Goal: Task Accomplishment & Management: Manage account settings

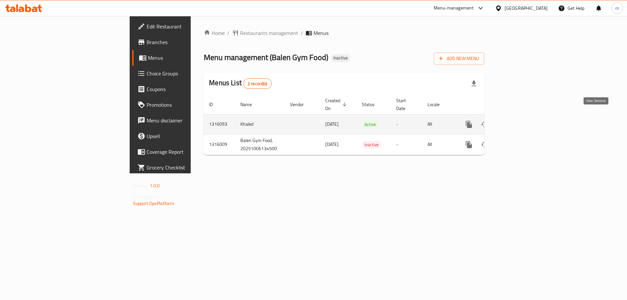
click at [520, 121] on icon "enhanced table" at bounding box center [516, 125] width 8 height 8
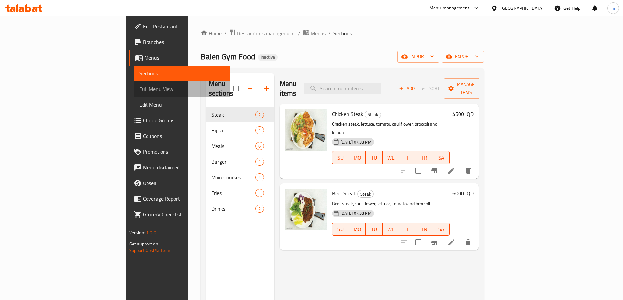
click at [139, 91] on span "Full Menu View" at bounding box center [181, 89] width 85 height 8
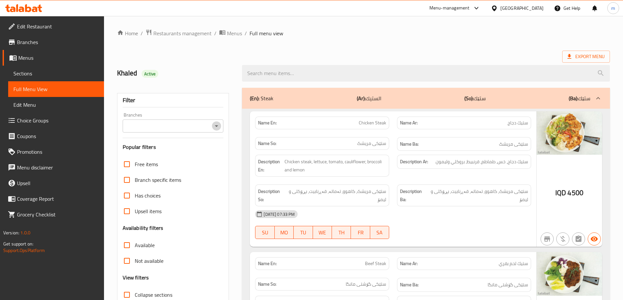
click at [220, 126] on icon "Open" at bounding box center [216, 126] width 8 height 8
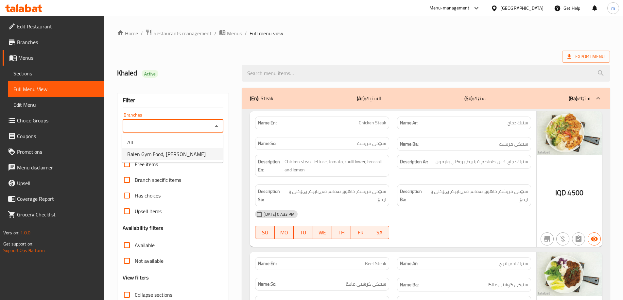
click at [186, 155] on span "Balen Gym Food, [PERSON_NAME]" at bounding box center [166, 154] width 78 height 8
type input "Balen Gym Food, [PERSON_NAME]"
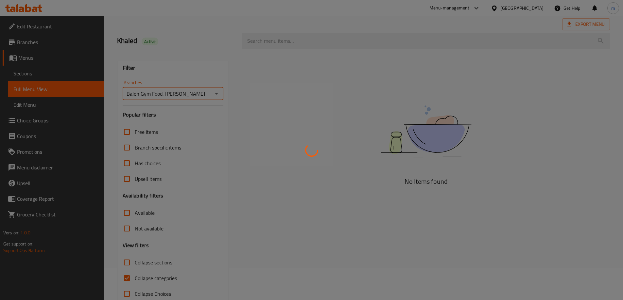
scroll to position [47, 0]
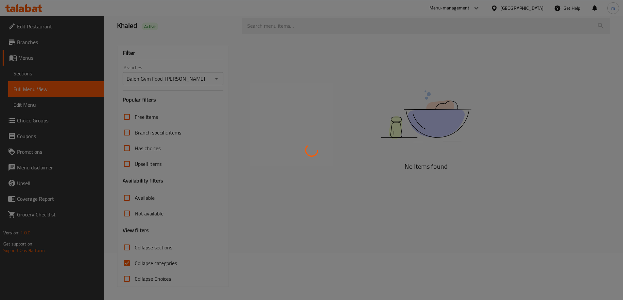
click at [285, 151] on div at bounding box center [311, 150] width 623 height 300
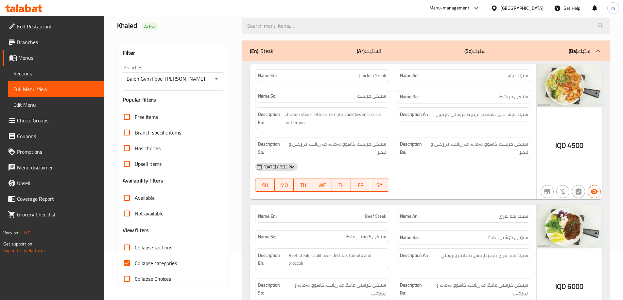
click at [156, 263] on span "Collapse categories" at bounding box center [156, 263] width 42 height 8
click at [135, 263] on input "Collapse categories" at bounding box center [127, 264] width 16 height 16
checkbox input "false"
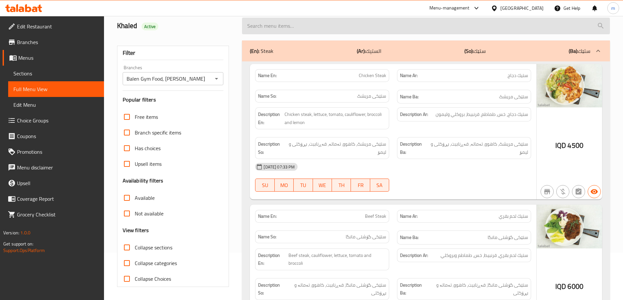
click at [297, 26] on input "search" at bounding box center [426, 26] width 368 height 17
paste input "Tuna fish"
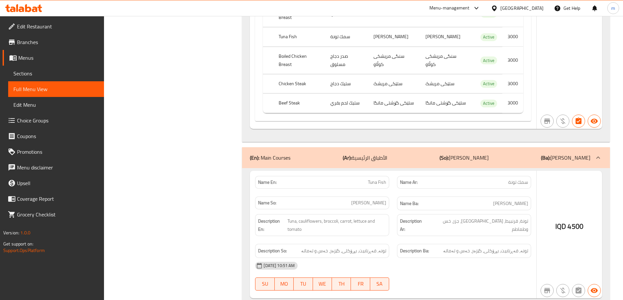
scroll to position [344, 0]
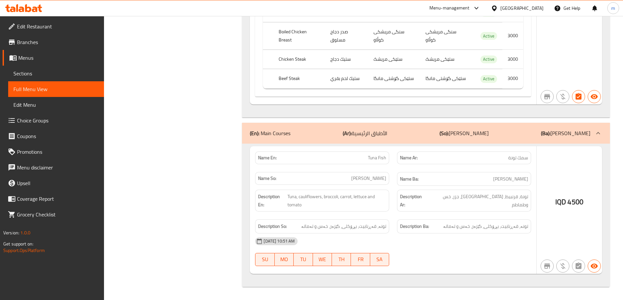
type input "Tuna fish"
click at [390, 193] on div "Description En: Tuna, cauliflowers, broccoli, carrot, lettuce and tomato" at bounding box center [322, 201] width 142 height 30
click at [554, 172] on div "IQD 4500" at bounding box center [568, 210] width 65 height 128
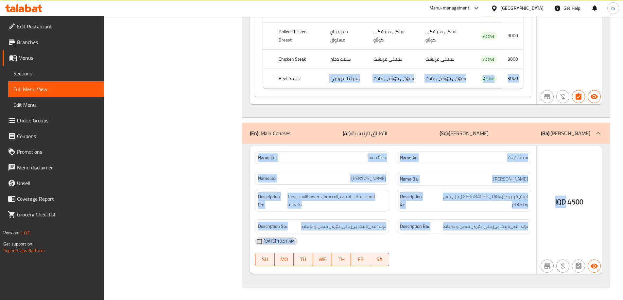
drag, startPoint x: 568, startPoint y: 173, endPoint x: 318, endPoint y: 72, distance: 269.7
click at [318, 71] on div "(En): Meals (Ar): الوجبات (So): ژەمەکان (Ba): ژەمەکان Name En: Tuna Fish Meal N…" at bounding box center [426, 15] width 368 height 543
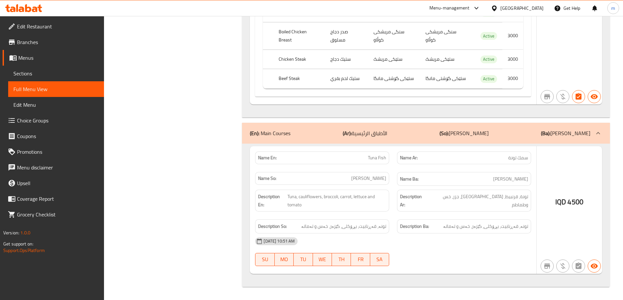
click at [572, 185] on div "IQD 4500" at bounding box center [568, 210] width 65 height 128
click at [61, 75] on span "Sections" at bounding box center [55, 74] width 85 height 8
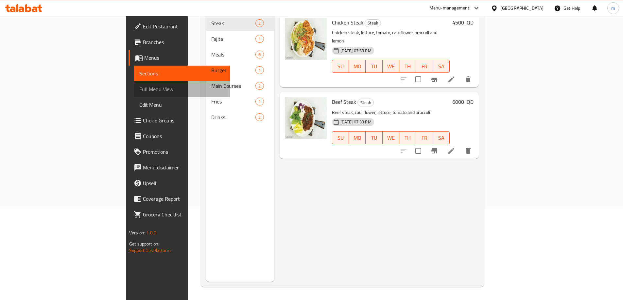
click at [139, 88] on span "Full Menu View" at bounding box center [181, 89] width 85 height 8
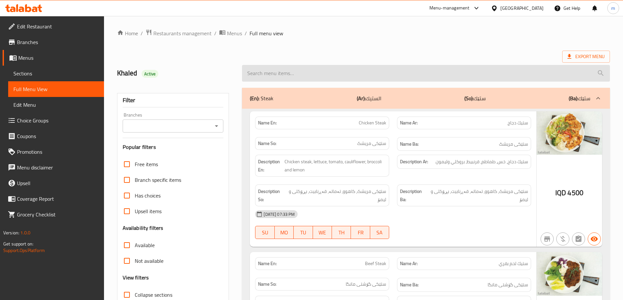
click at [306, 79] on input "search" at bounding box center [426, 73] width 368 height 17
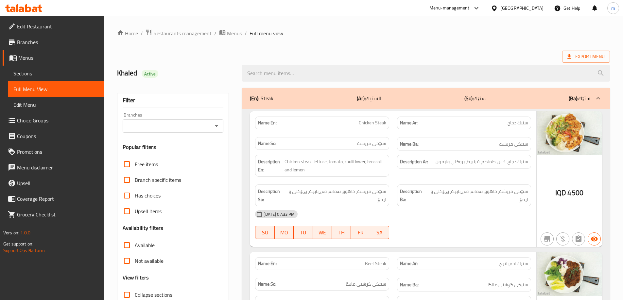
paste input "Tuna fish"
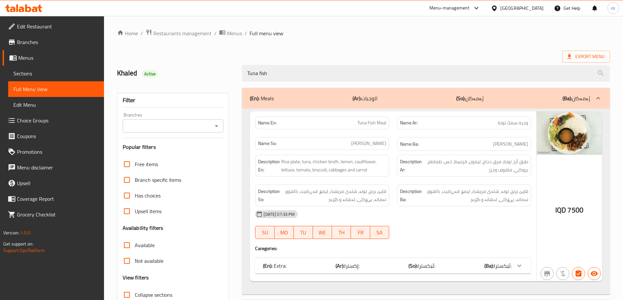
click at [218, 127] on icon "Open" at bounding box center [216, 126] width 8 height 8
type input "Tuna fish"
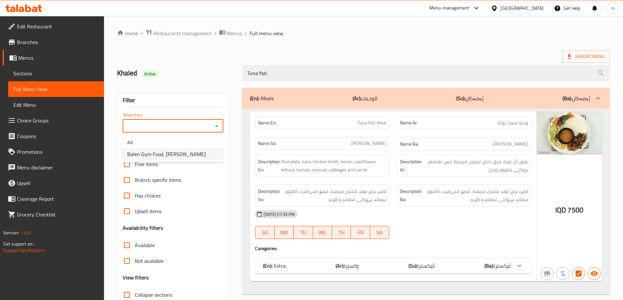
click at [184, 149] on li "Balen Gym Food, [PERSON_NAME]" at bounding box center [172, 154] width 101 height 12
type input "Balen Gym Food, [PERSON_NAME]"
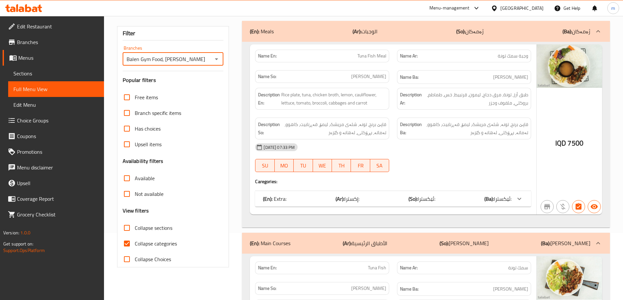
scroll to position [163, 0]
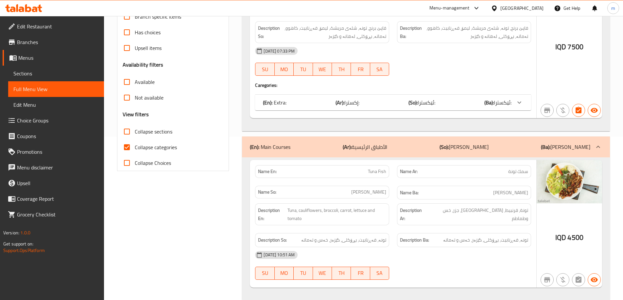
click at [129, 145] on input "Collapse categories" at bounding box center [127, 148] width 16 height 16
checkbox input "false"
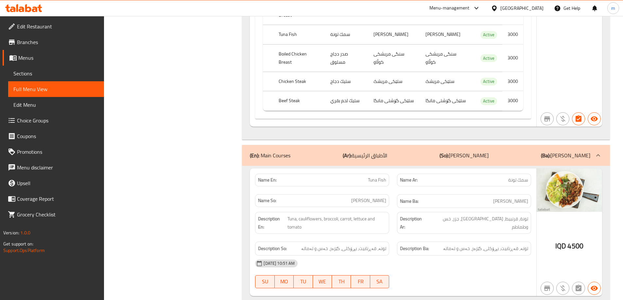
scroll to position [344, 0]
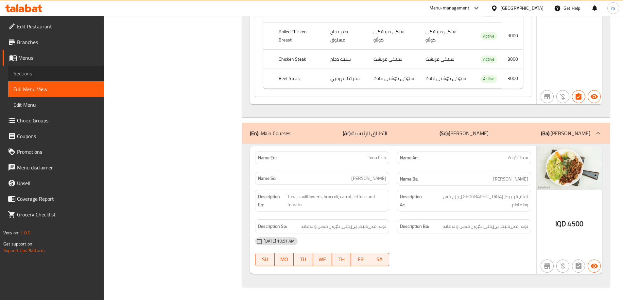
click at [22, 70] on span "Sections" at bounding box center [55, 74] width 85 height 8
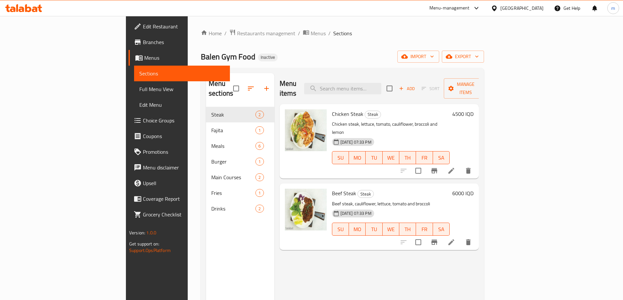
click at [383, 93] on div "Menu items Add Sort Manage items" at bounding box center [378, 88] width 199 height 31
click at [381, 83] on input "search" at bounding box center [342, 88] width 77 height 11
paste input "Tuna fish"
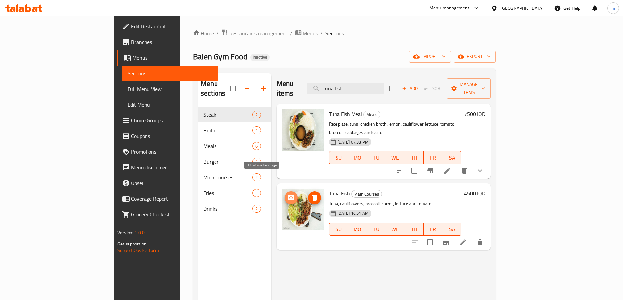
click at [288, 195] on icon "upload picture" at bounding box center [291, 198] width 7 height 6
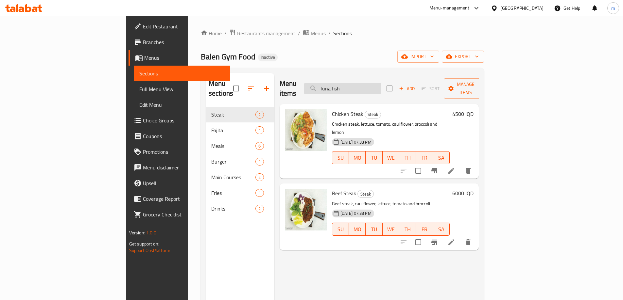
click at [381, 85] on input "Tuna fish" at bounding box center [342, 88] width 77 height 11
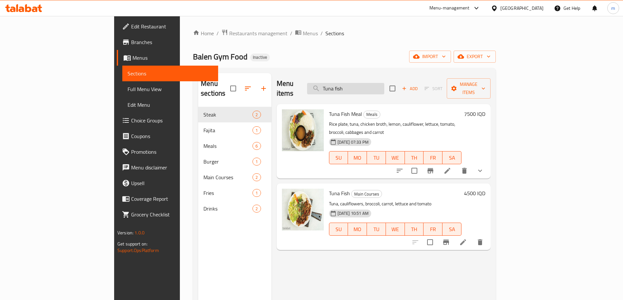
click at [384, 83] on input "Tuna fish" at bounding box center [345, 88] width 77 height 11
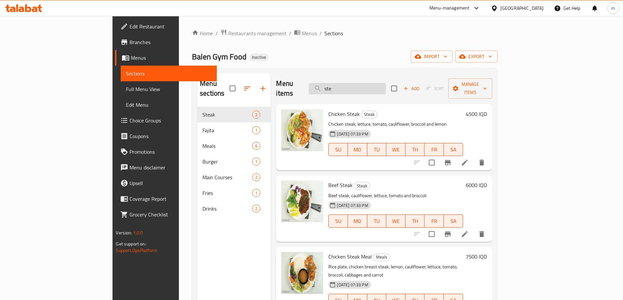
click at [385, 86] on input "ste" at bounding box center [346, 88] width 77 height 11
paste input "Tuna fish"
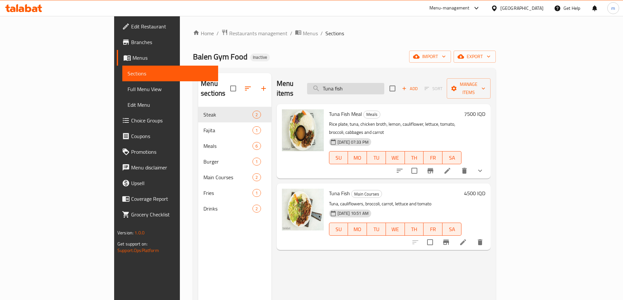
click at [384, 86] on input "Tuna fish" at bounding box center [345, 88] width 77 height 11
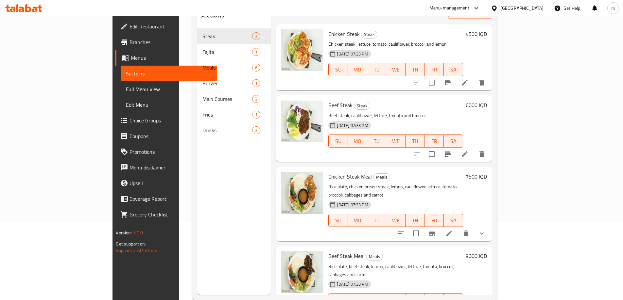
scroll to position [91, 0]
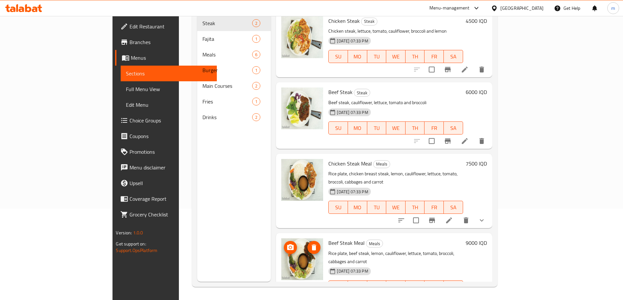
type input "stea"
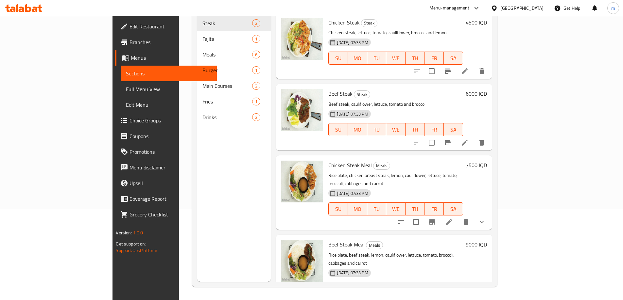
click at [126, 87] on span "Full Menu View" at bounding box center [168, 89] width 85 height 8
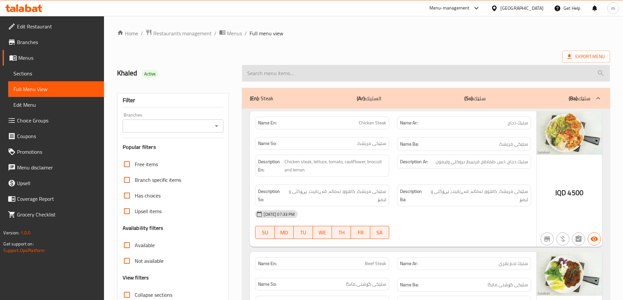
click at [281, 77] on input "search" at bounding box center [426, 73] width 368 height 17
paste input "Tuna fish"
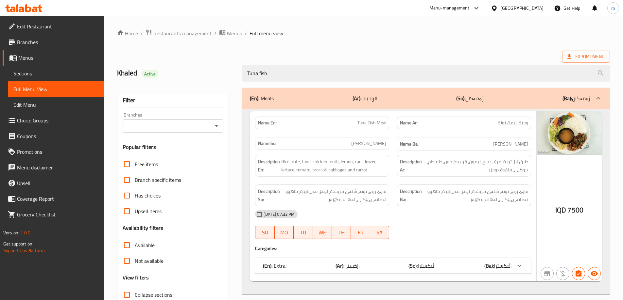
click at [217, 129] on icon "Open" at bounding box center [216, 126] width 8 height 8
type input "Tuna fish"
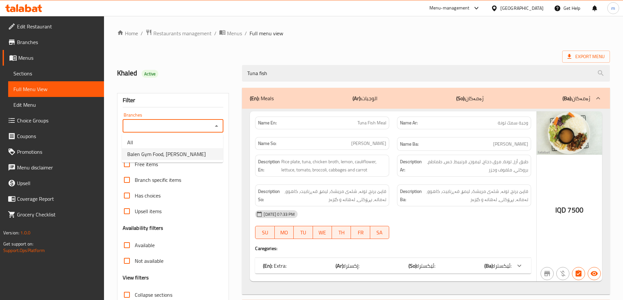
click at [185, 156] on span "Balen Gym Food, [PERSON_NAME]" at bounding box center [166, 154] width 78 height 8
type input "Balen Gym Food, [PERSON_NAME]"
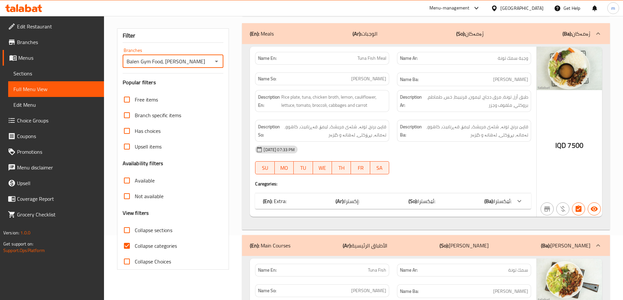
scroll to position [163, 0]
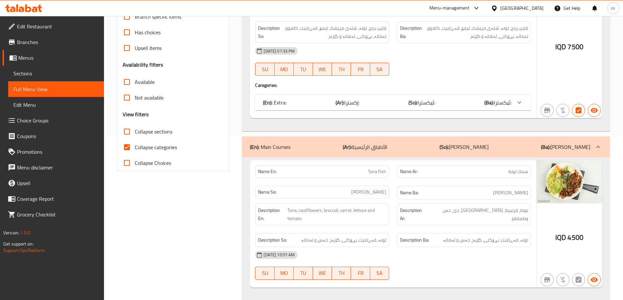
click at [137, 154] on label "Collapse categories" at bounding box center [148, 148] width 58 height 16
click at [135, 154] on input "Collapse categories" at bounding box center [127, 148] width 16 height 16
checkbox input "false"
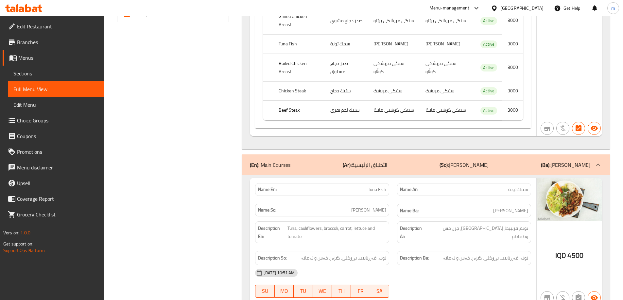
scroll to position [344, 0]
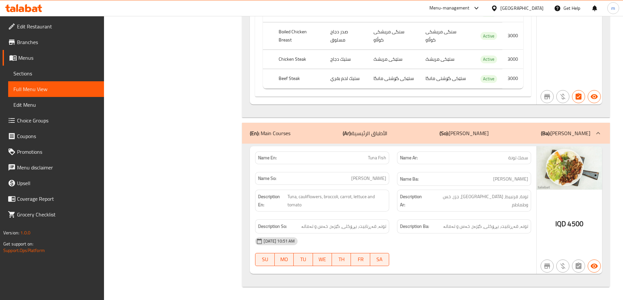
click at [469, 189] on div "Description Ar: تونة، قرنبيط، [GEOGRAPHIC_DATA]، جزر، خس وطماطم" at bounding box center [464, 201] width 142 height 30
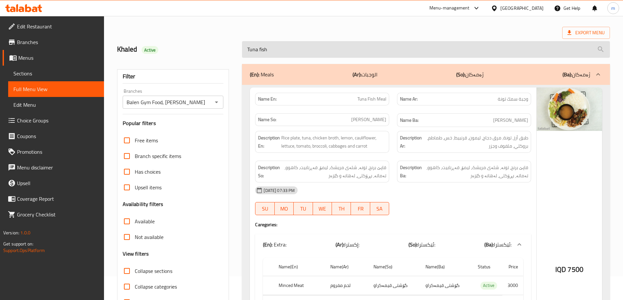
scroll to position [0, 0]
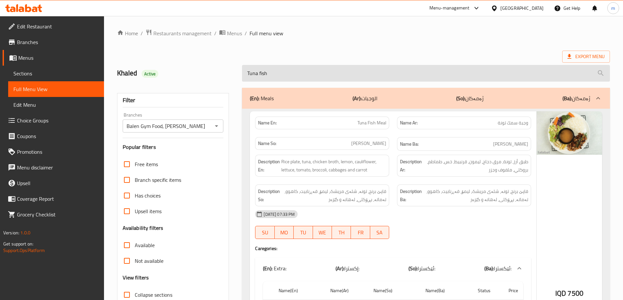
click at [294, 69] on input "Tuna fish" at bounding box center [426, 73] width 368 height 17
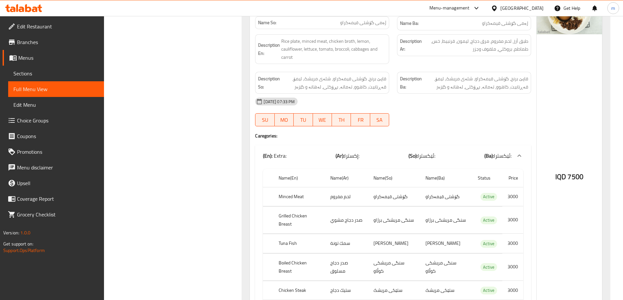
scroll to position [588, 0]
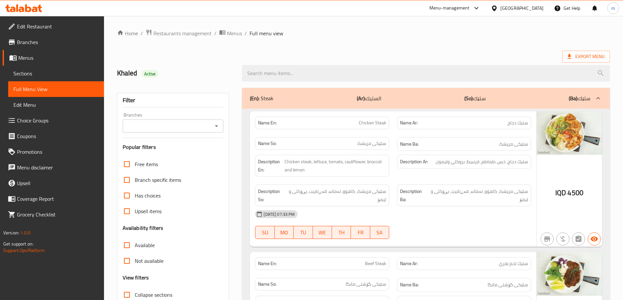
click at [221, 122] on div "Branches" at bounding box center [173, 126] width 101 height 13
drag, startPoint x: 218, startPoint y: 122, endPoint x: 209, endPoint y: 128, distance: 10.4
click at [217, 123] on icon "Open" at bounding box center [216, 126] width 8 height 8
click at [210, 128] on input "Branches" at bounding box center [168, 126] width 86 height 9
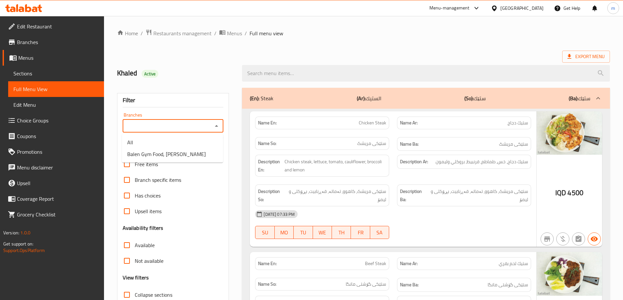
click at [215, 128] on icon "Close" at bounding box center [216, 126] width 8 height 8
click at [215, 128] on icon "Open" at bounding box center [216, 126] width 8 height 8
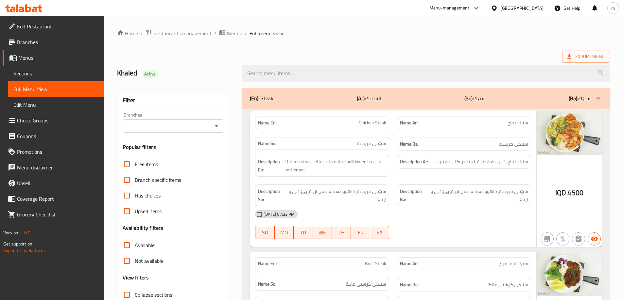
click at [23, 6] on icon at bounding box center [23, 8] width 37 height 8
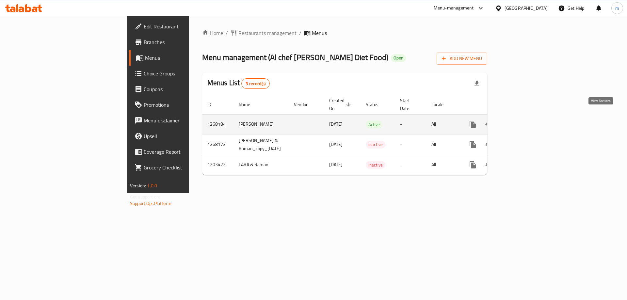
click at [528, 117] on link "enhanced table" at bounding box center [520, 125] width 16 height 16
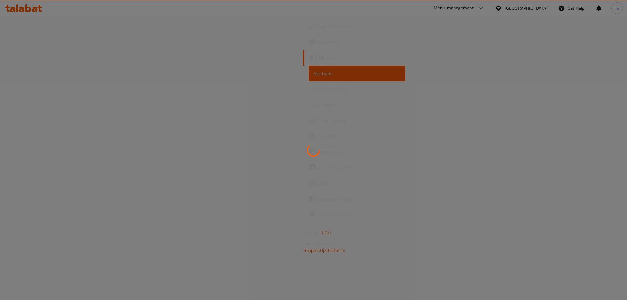
click at [26, 85] on div at bounding box center [313, 150] width 627 height 300
click at [27, 86] on div at bounding box center [313, 150] width 627 height 300
click at [27, 87] on div at bounding box center [313, 150] width 627 height 300
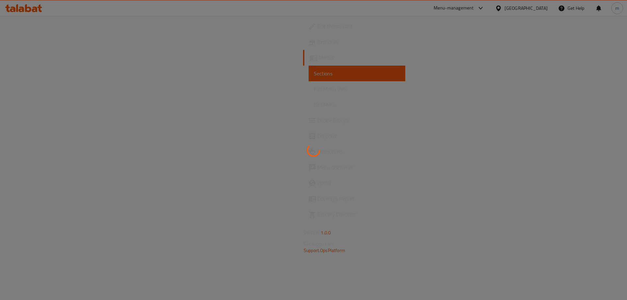
click at [27, 87] on div at bounding box center [313, 150] width 627 height 300
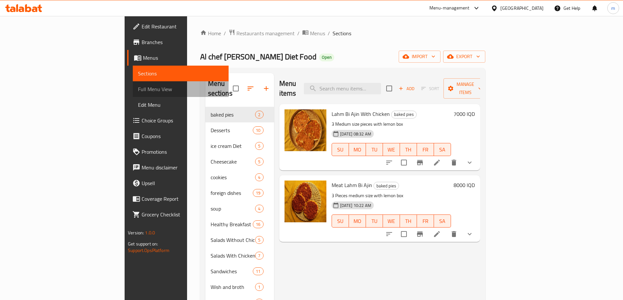
click at [133, 94] on link "Full Menu View" at bounding box center [181, 89] width 96 height 16
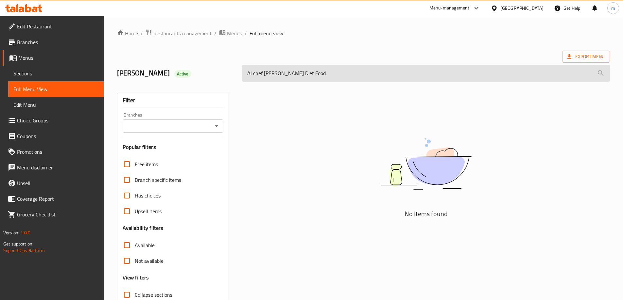
click at [276, 75] on input "Al chef Salam Diet Food" at bounding box center [426, 73] width 368 height 17
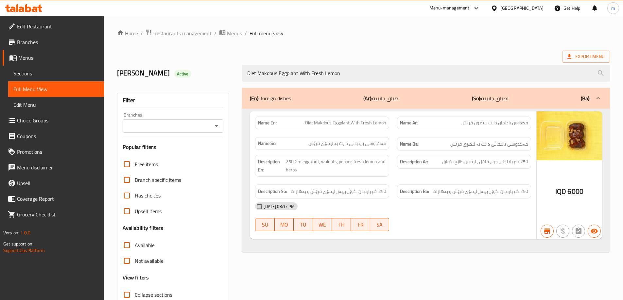
click at [215, 126] on icon "Open" at bounding box center [216, 126] width 8 height 8
type input "Diet Makdous Eggplant With Fresh Lemon"
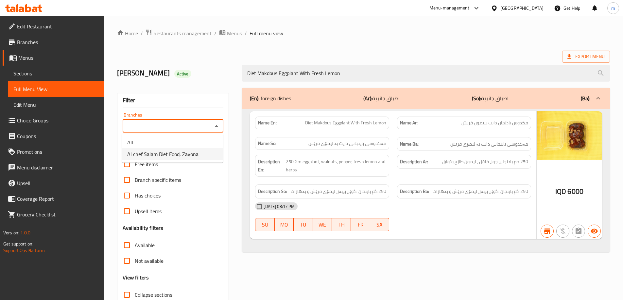
click at [187, 154] on span "Al chef Salam Diet Food, Zayona" at bounding box center [162, 154] width 71 height 8
type input "Al chef Salam Diet Food, Zayona"
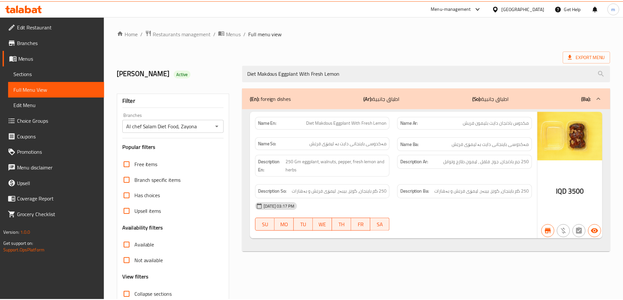
scroll to position [47, 0]
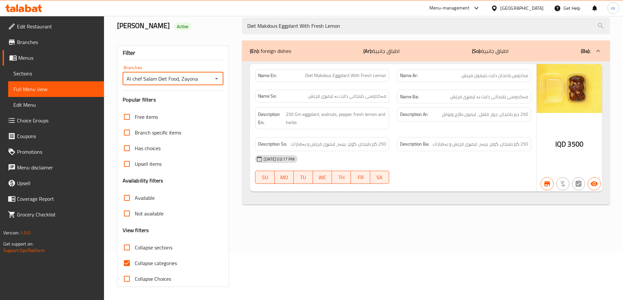
click at [45, 74] on span "Sections" at bounding box center [55, 74] width 85 height 8
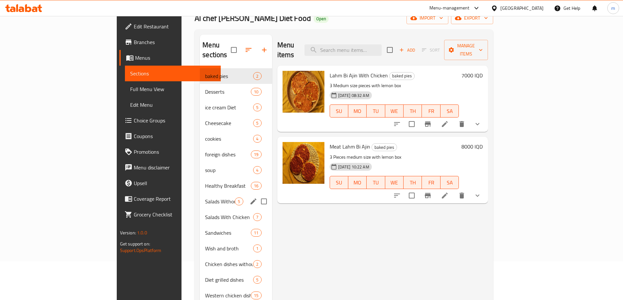
scroll to position [55, 0]
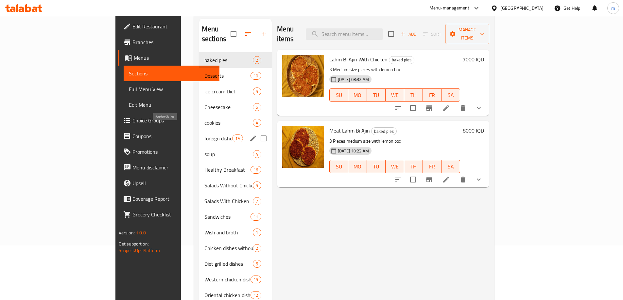
click at [204, 135] on span "foreign dishes" at bounding box center [218, 139] width 28 height 8
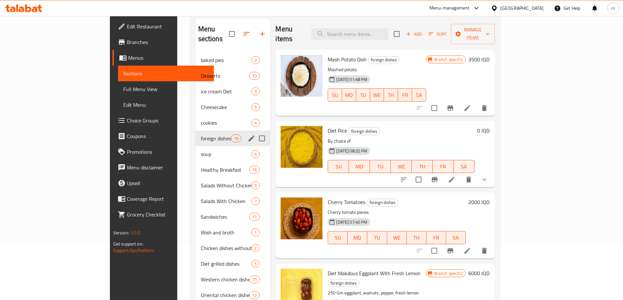
click at [195, 136] on div "foreign dishes 19" at bounding box center [232, 139] width 75 height 16
click at [201, 135] on span "foreign dishes" at bounding box center [216, 139] width 30 height 8
click at [247, 135] on icon "edit" at bounding box center [251, 139] width 8 height 8
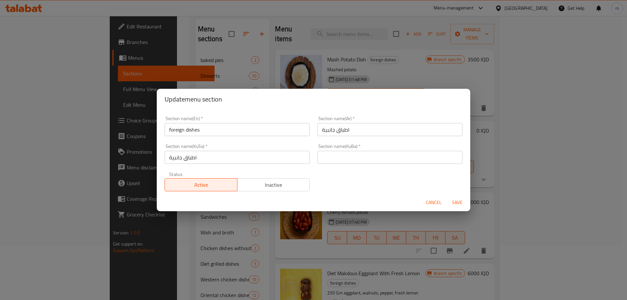
click at [219, 135] on input "foreign dishes" at bounding box center [237, 129] width 145 height 13
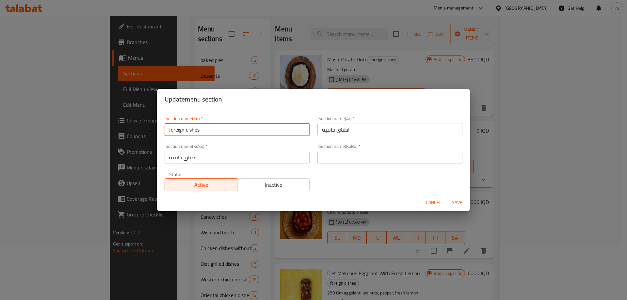
click at [219, 135] on input "foreign dishes" at bounding box center [237, 129] width 145 height 13
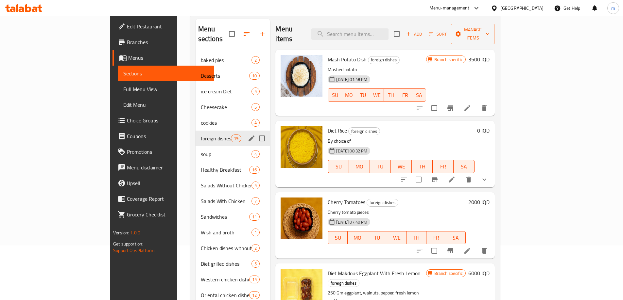
click at [248, 136] on icon "edit" at bounding box center [251, 139] width 6 height 6
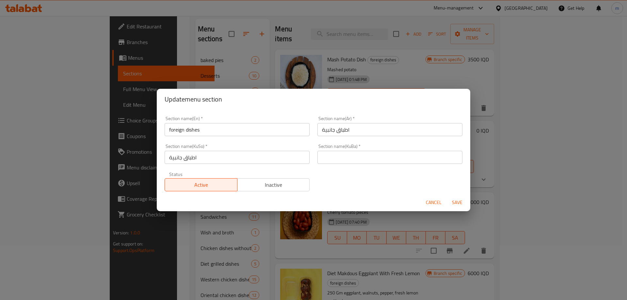
click at [235, 131] on input "foreign dishes" at bounding box center [237, 129] width 145 height 13
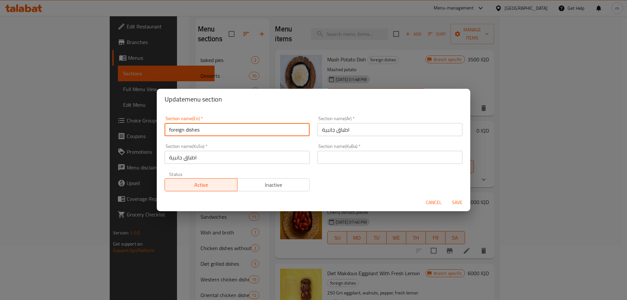
click at [235, 131] on input "foreign dishes" at bounding box center [237, 129] width 145 height 13
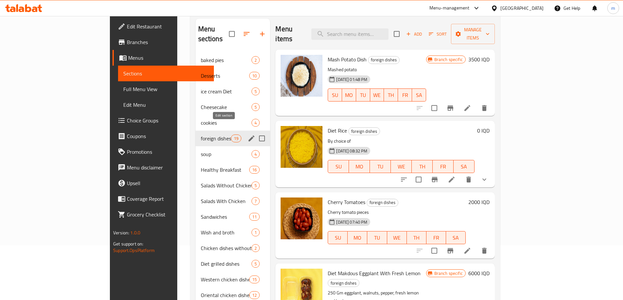
click at [247, 135] on icon "edit" at bounding box center [251, 139] width 8 height 8
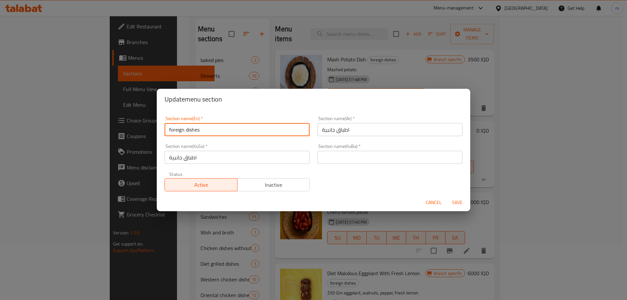
click at [205, 132] on input "foreign dishes" at bounding box center [237, 129] width 145 height 13
paste input "Side D"
type input "Side Dishes"
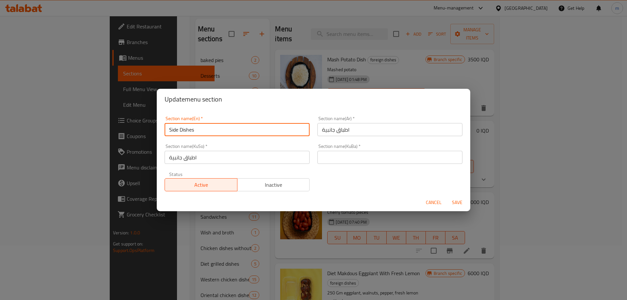
click at [335, 130] on input "اطباق جانبية" at bounding box center [390, 129] width 145 height 13
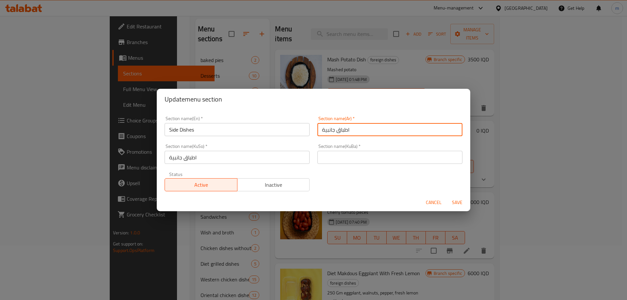
click at [335, 130] on input "اطباق جانبية" at bounding box center [390, 129] width 145 height 13
click at [288, 153] on input "اطباق جانبية" at bounding box center [237, 157] width 145 height 13
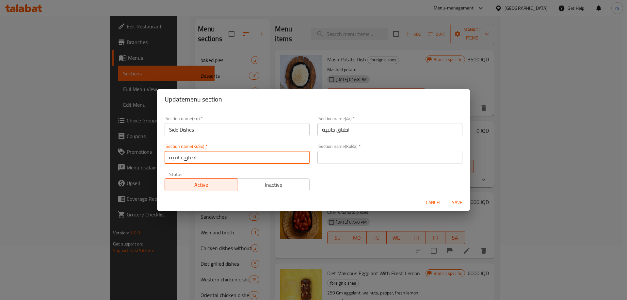
click at [288, 153] on input "اطباق جانبية" at bounding box center [237, 157] width 145 height 13
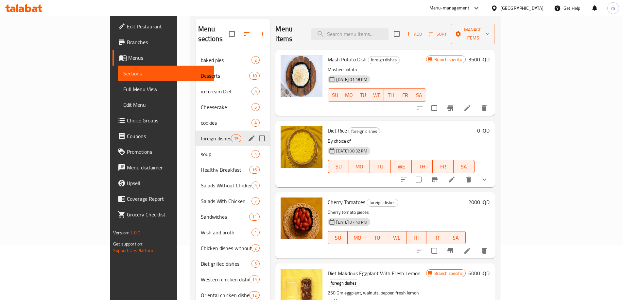
click at [255, 132] on input "Menu sections" at bounding box center [262, 139] width 14 height 14
checkbox input "true"
click at [248, 136] on icon "edit" at bounding box center [251, 139] width 6 height 6
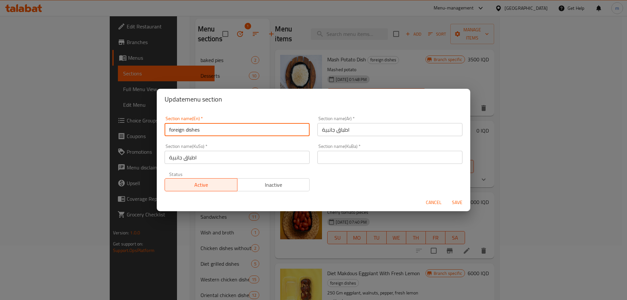
click at [247, 131] on input "foreign dishes" at bounding box center [237, 129] width 145 height 13
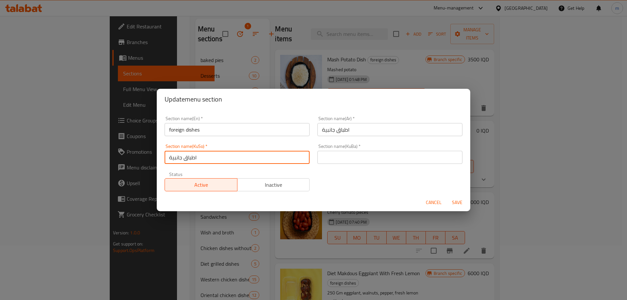
click at [237, 151] on input "اطباق جانبية" at bounding box center [237, 157] width 145 height 13
click at [228, 127] on input "foreign dishes" at bounding box center [237, 129] width 145 height 13
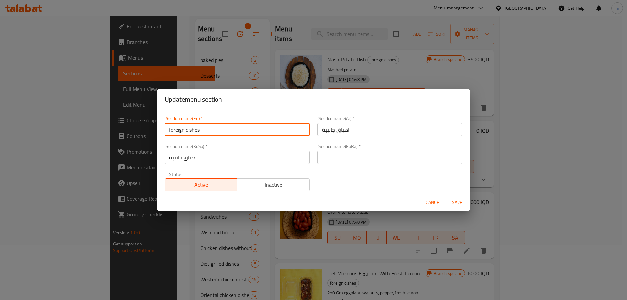
click at [228, 127] on input "foreign dishes" at bounding box center [237, 129] width 145 height 13
paste input "Side D"
type input "Side Dishes"
click at [221, 151] on input "اطباق جانبية" at bounding box center [237, 157] width 145 height 13
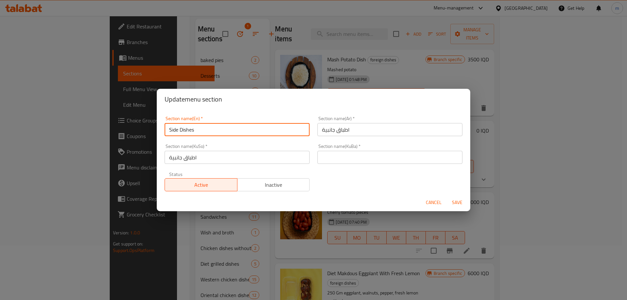
click at [221, 151] on input "اطباق جانبية" at bounding box center [237, 157] width 145 height 13
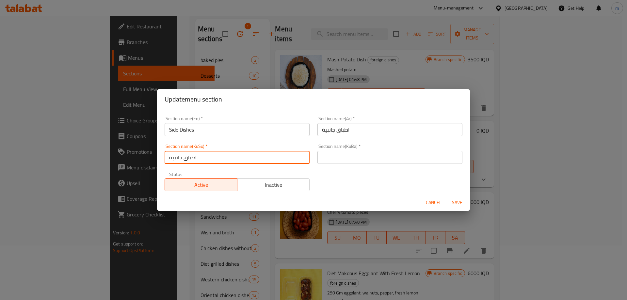
click at [221, 151] on input "اطباق جانبية" at bounding box center [237, 157] width 145 height 13
paste input "ژەمە لاوەکییەکان"
type input "ژەمە لاوەکییەکان"
click at [332, 175] on div "Section name(En)   * Side Dishes Section name(En) * Section name(Ar)   * اطباق …" at bounding box center [314, 153] width 306 height 83
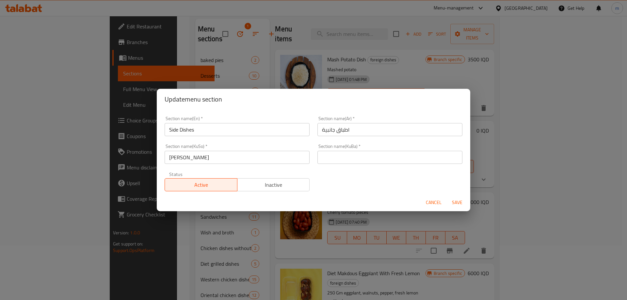
click at [334, 160] on input "text" at bounding box center [390, 157] width 145 height 13
paste input "ژەمە لاوەکییەکان"
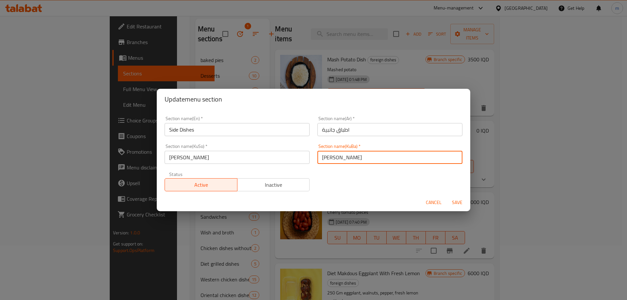
type input "ژەمە لاوەکییەکان"
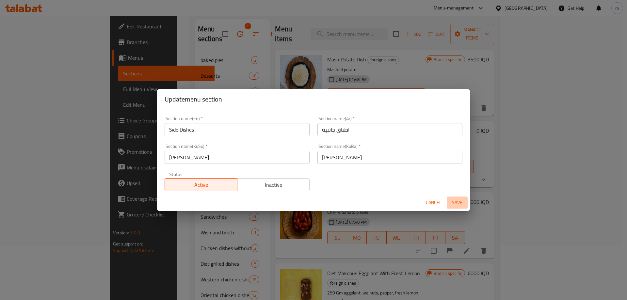
click at [465, 203] on span "Save" at bounding box center [458, 203] width 16 height 8
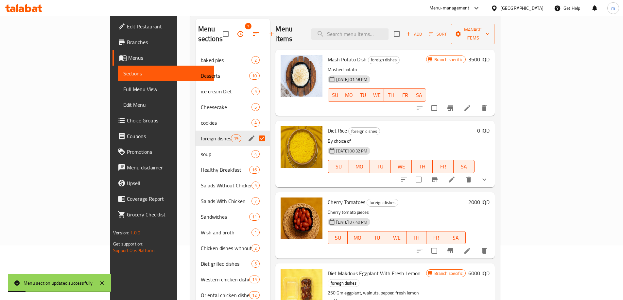
click at [123, 87] on span "Full Menu View" at bounding box center [165, 89] width 85 height 8
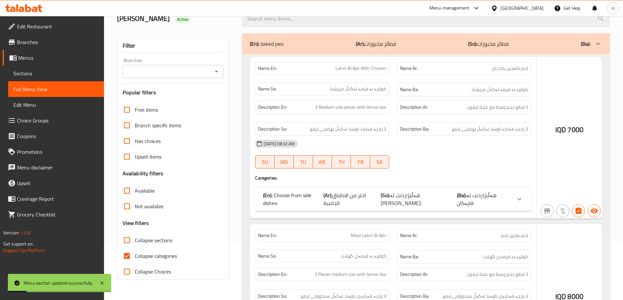
click at [280, 27] on input "search" at bounding box center [426, 18] width 368 height 17
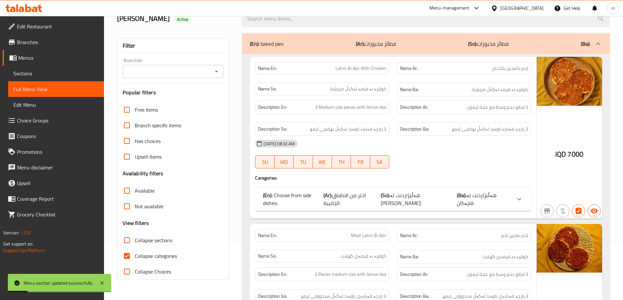
click at [280, 27] on input "search" at bounding box center [426, 18] width 368 height 17
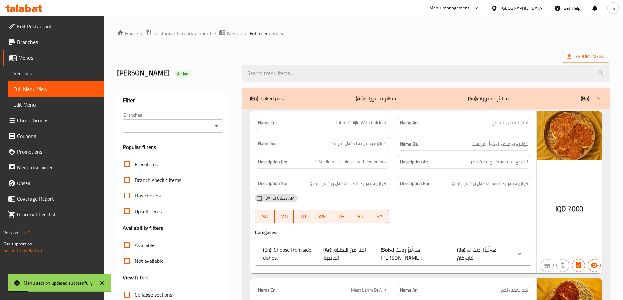
click at [280, 75] on input "search" at bounding box center [426, 73] width 368 height 17
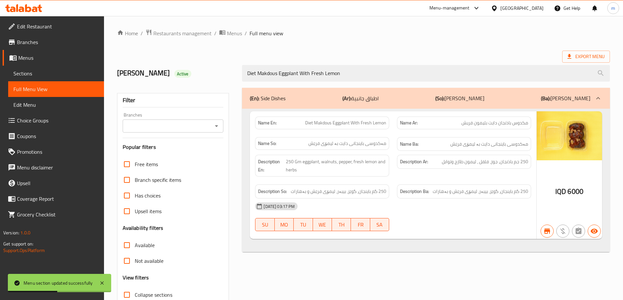
click at [214, 125] on icon "Open" at bounding box center [216, 126] width 8 height 8
type input "Diet Makdous Eggplant With Fresh Lemon"
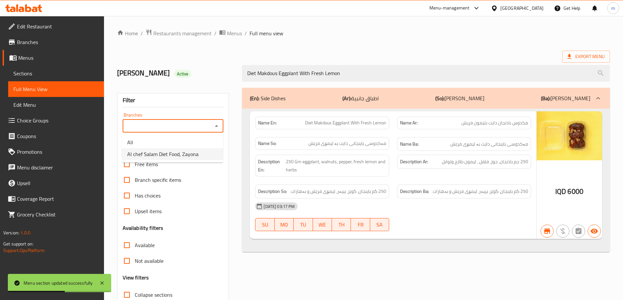
click at [187, 155] on span "Al chef Salam Diet Food, Zayona" at bounding box center [162, 154] width 71 height 8
type input "Al chef Salam Diet Food, Zayona"
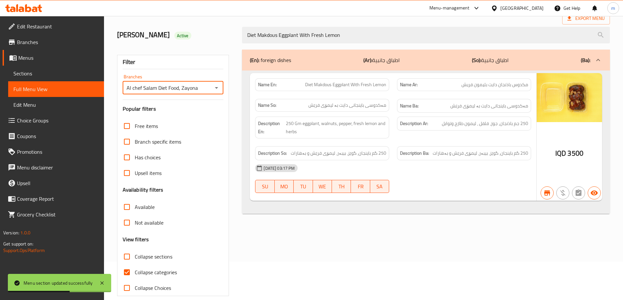
scroll to position [47, 0]
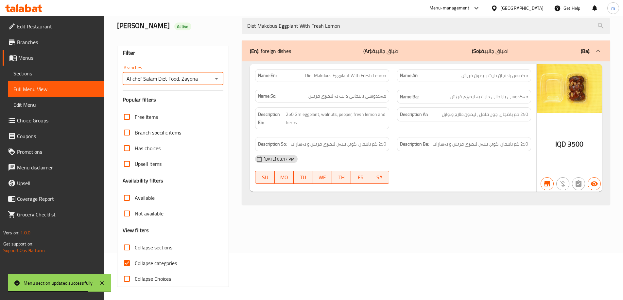
click at [126, 266] on input "Collapse categories" at bounding box center [127, 264] width 16 height 16
checkbox input "false"
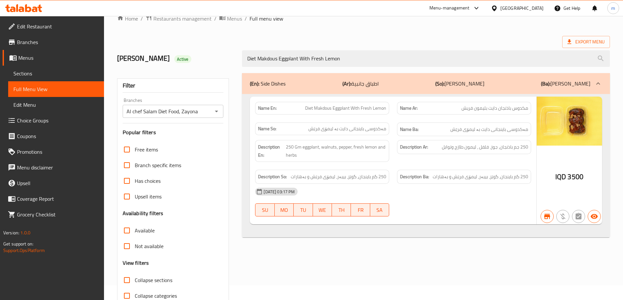
scroll to position [0, 0]
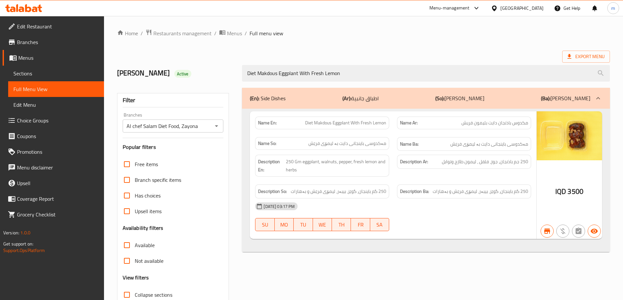
click at [36, 10] on icon at bounding box center [35, 10] width 6 height 6
